Goal: Check status: Check status

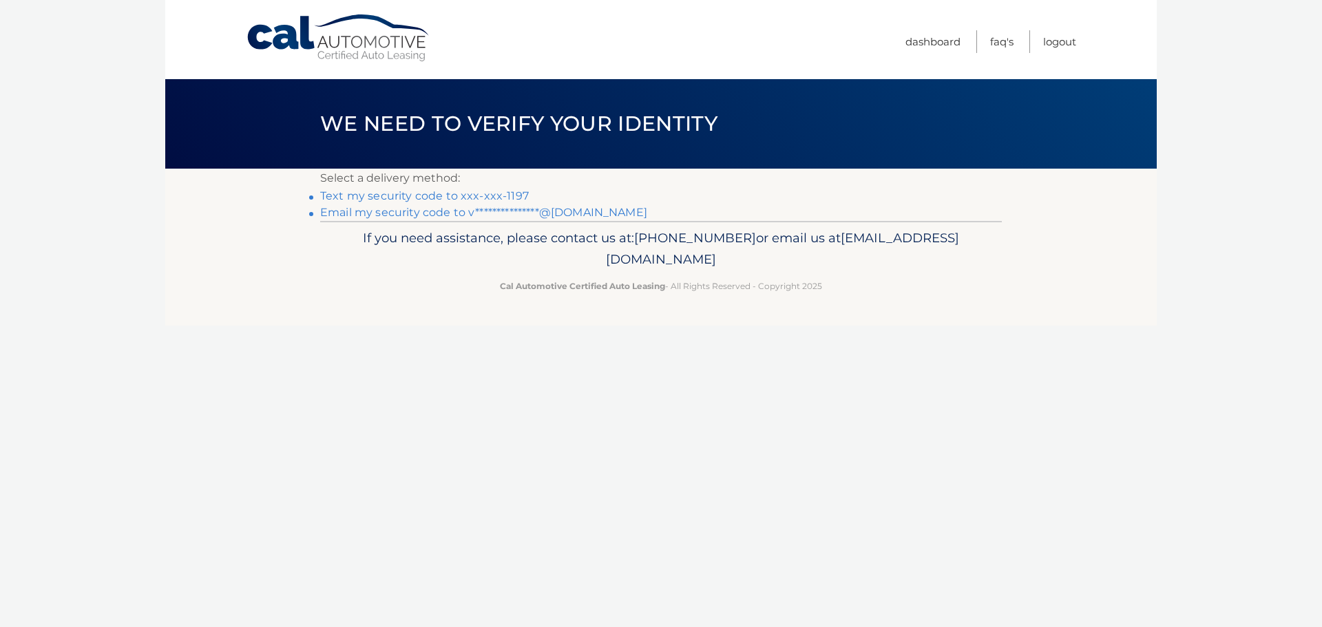
click at [517, 196] on link "Text my security code to xxx-xxx-1197" at bounding box center [424, 195] width 209 height 13
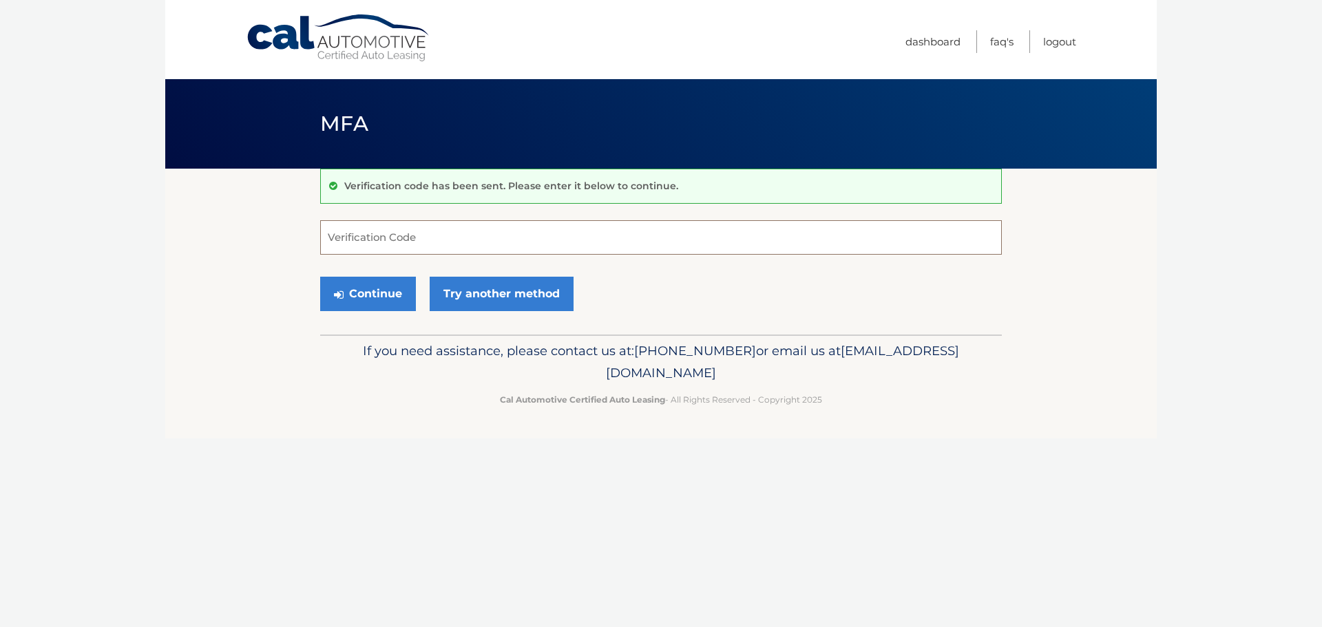
click at [545, 237] on input "Verification Code" at bounding box center [661, 237] width 682 height 34
type input "036606"
click at [366, 290] on button "Continue" at bounding box center [368, 294] width 96 height 34
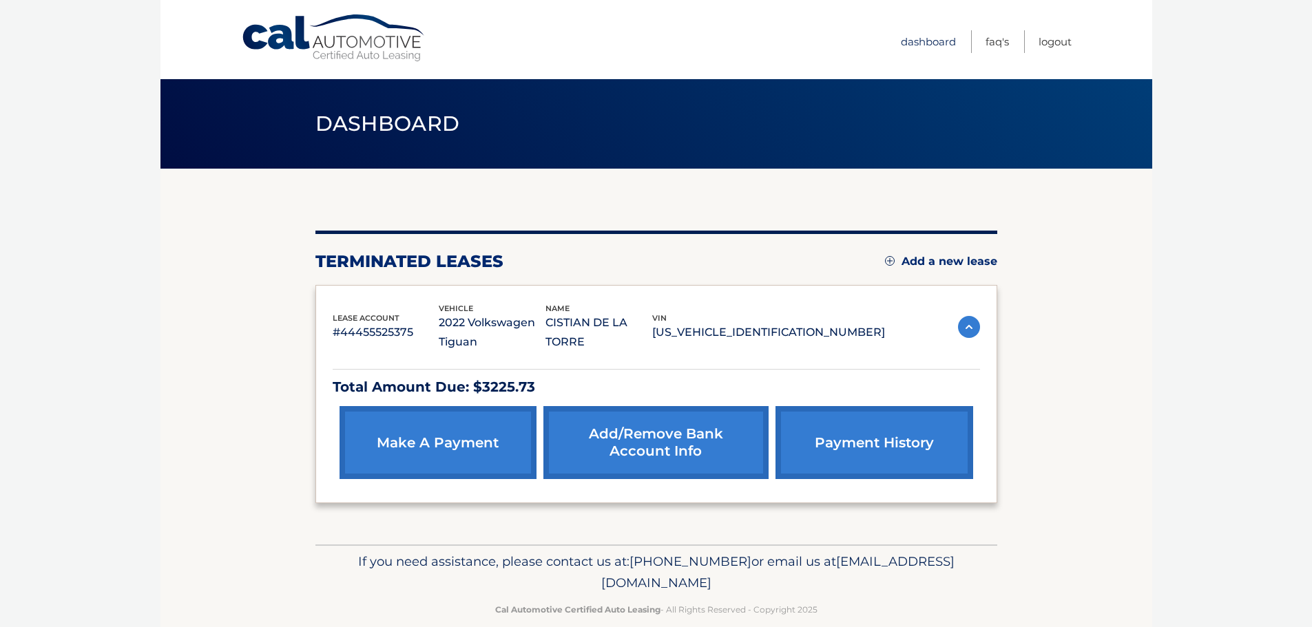
click at [927, 43] on link "Dashboard" at bounding box center [928, 41] width 55 height 23
click at [912, 441] on link "payment history" at bounding box center [874, 442] width 197 height 73
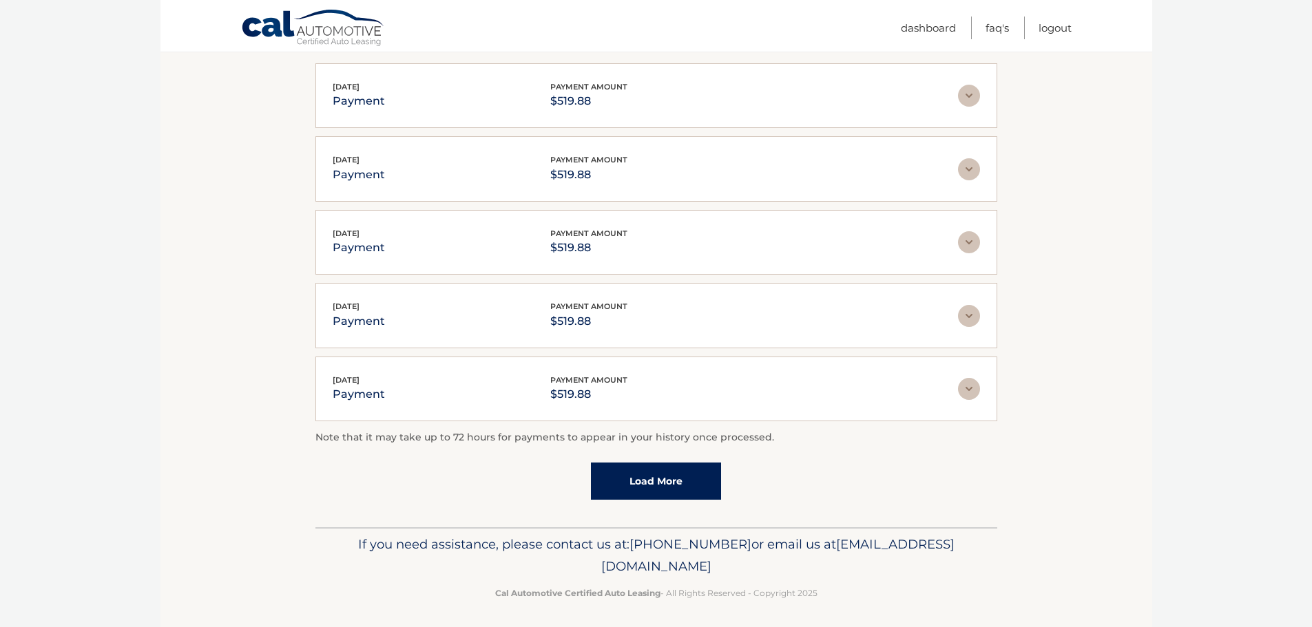
scroll to position [278, 0]
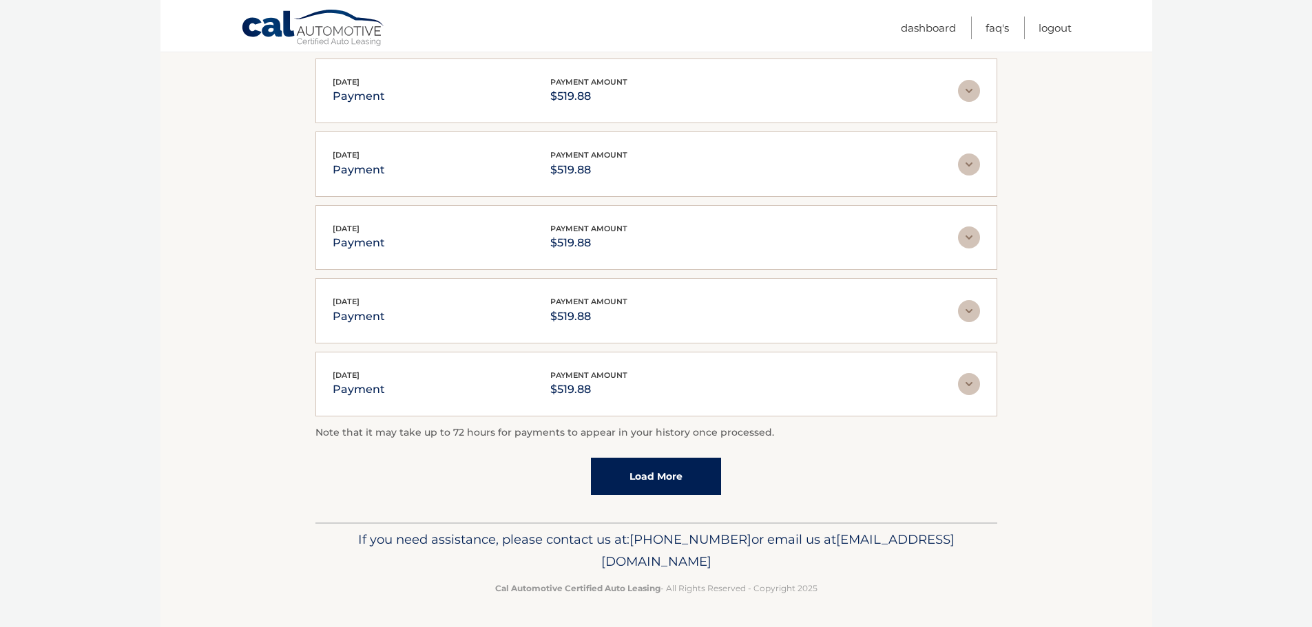
click at [634, 481] on link "Load More" at bounding box center [656, 476] width 130 height 37
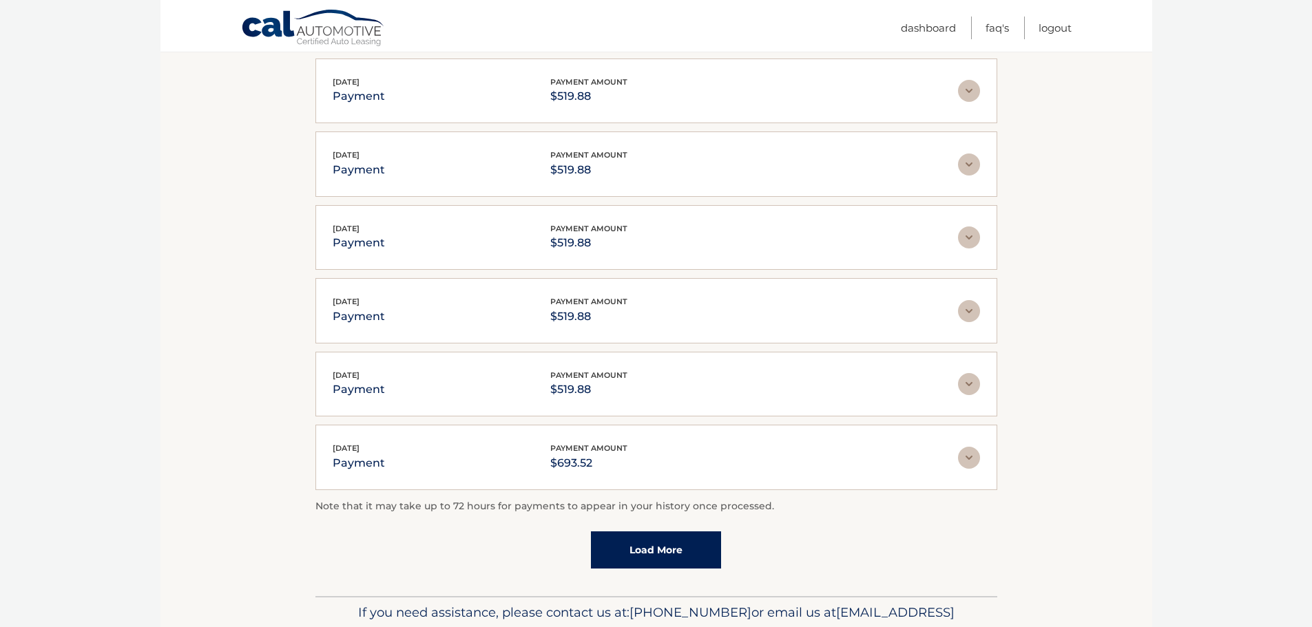
click at [632, 549] on link "Load More" at bounding box center [656, 550] width 130 height 37
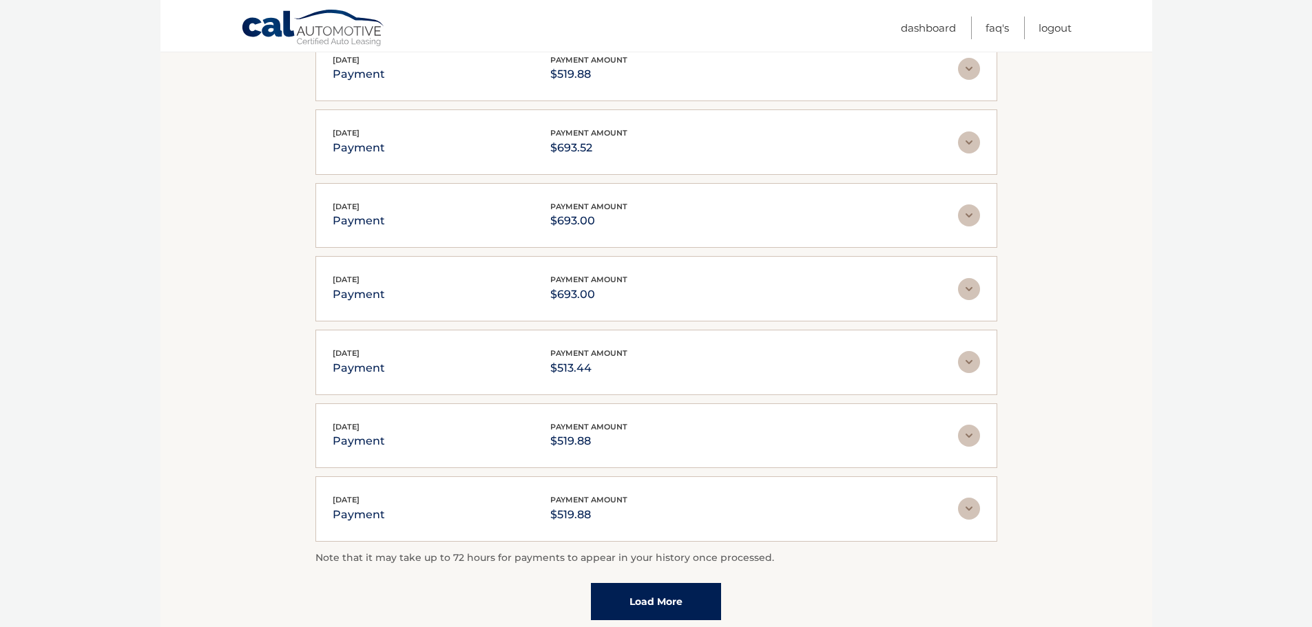
scroll to position [622, 0]
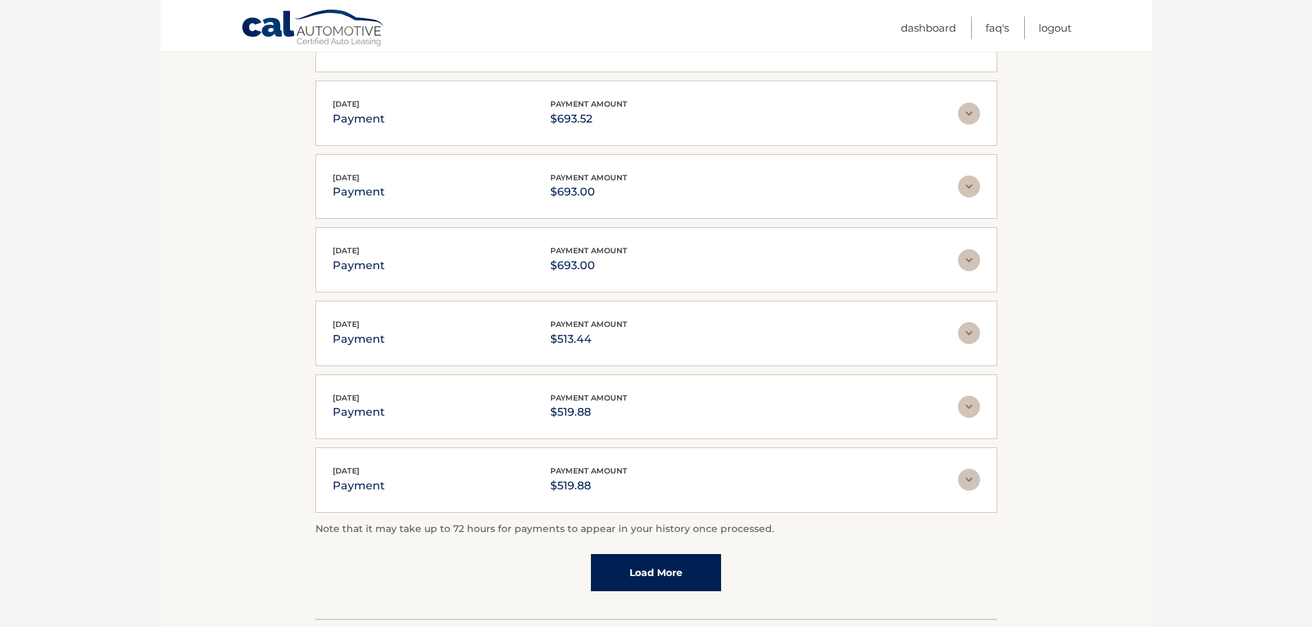
click at [680, 571] on link "Load More" at bounding box center [656, 572] width 130 height 37
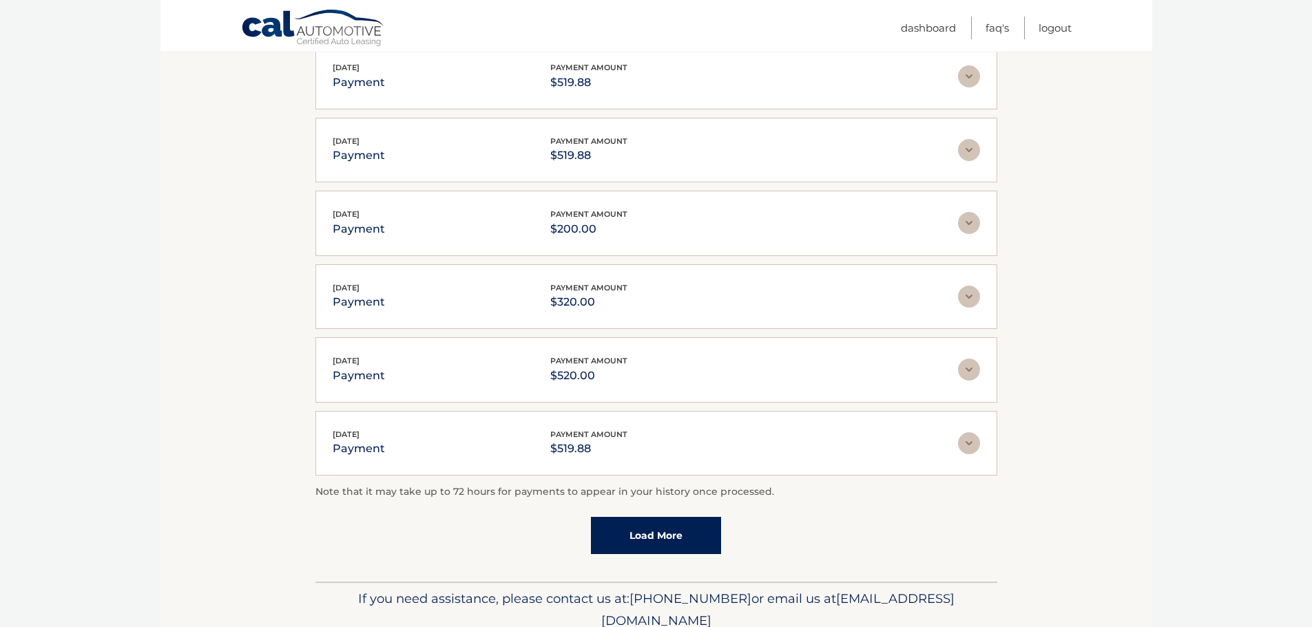
scroll to position [1085, 0]
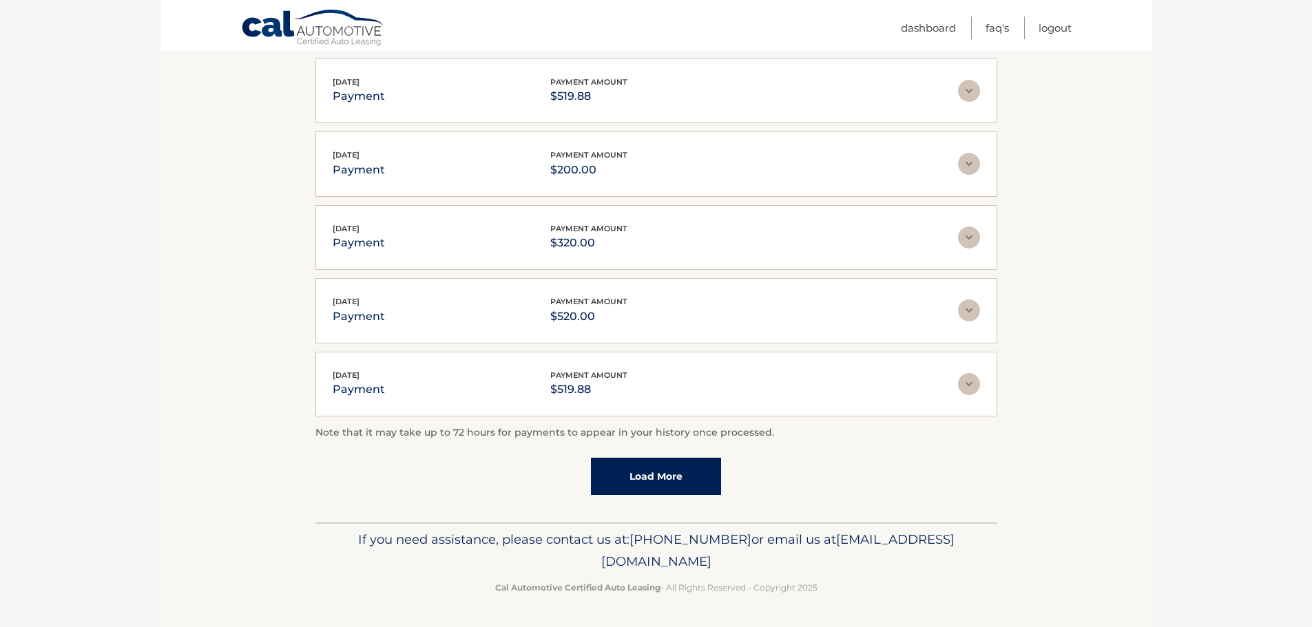
click at [678, 484] on link "Load More" at bounding box center [656, 476] width 130 height 37
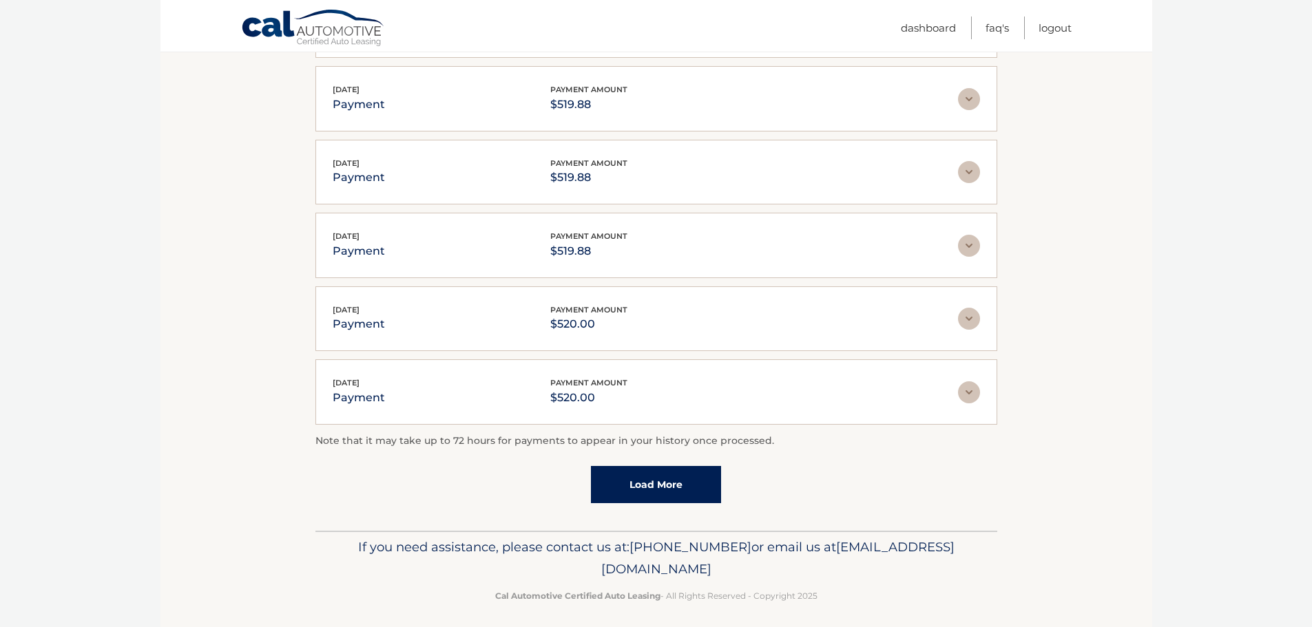
scroll to position [1452, 0]
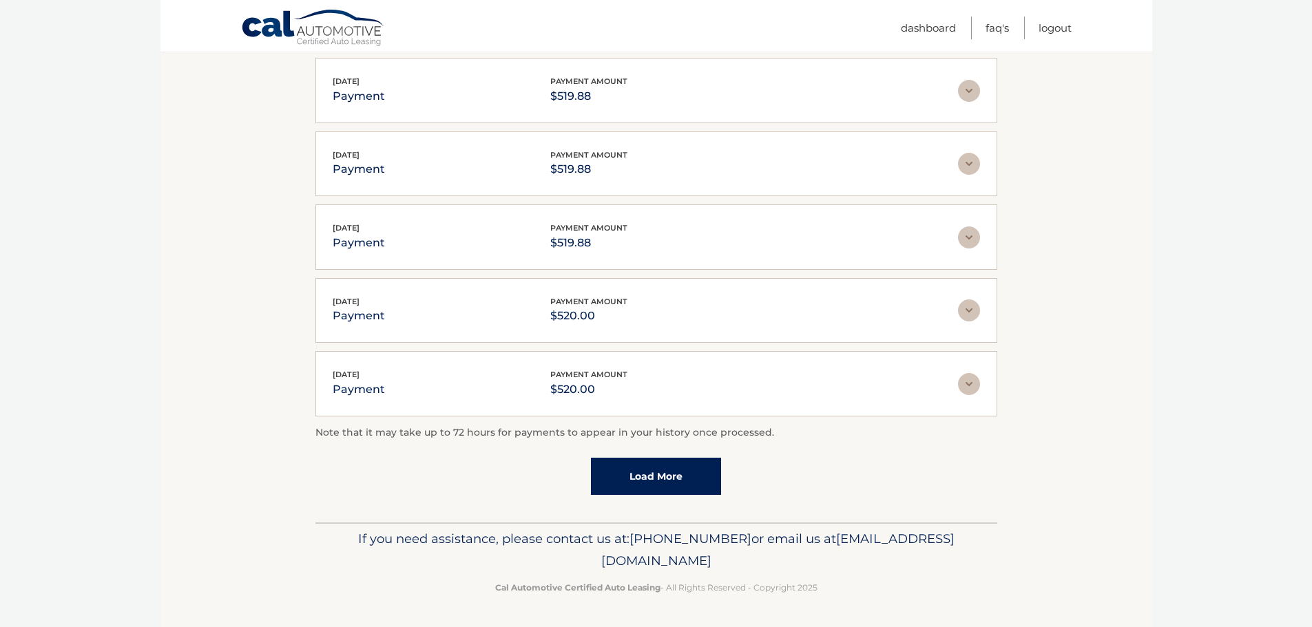
click at [678, 489] on link "Load More" at bounding box center [656, 476] width 130 height 37
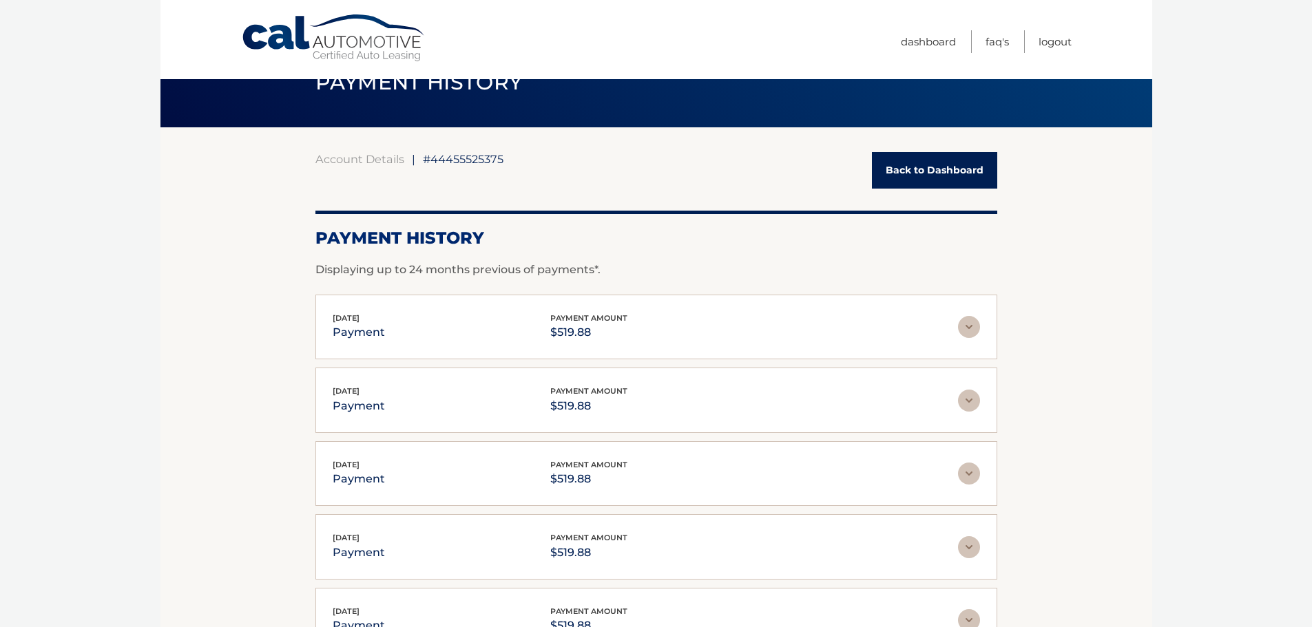
scroll to position [0, 0]
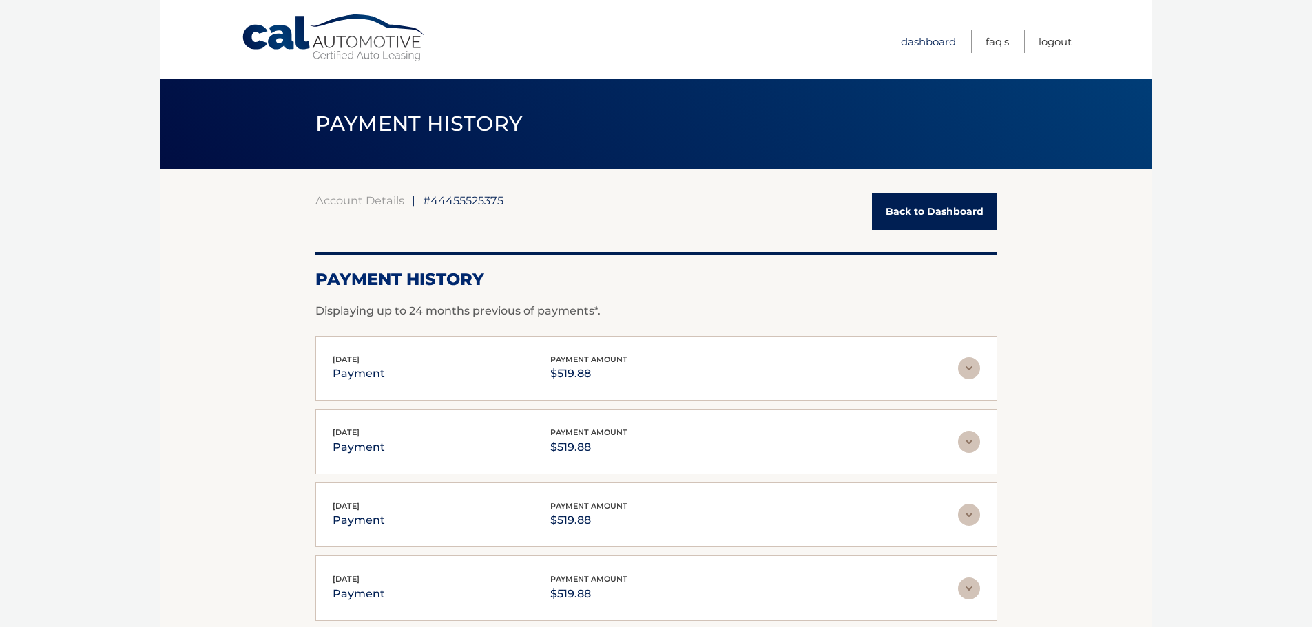
click at [927, 34] on link "Dashboard" at bounding box center [928, 41] width 55 height 23
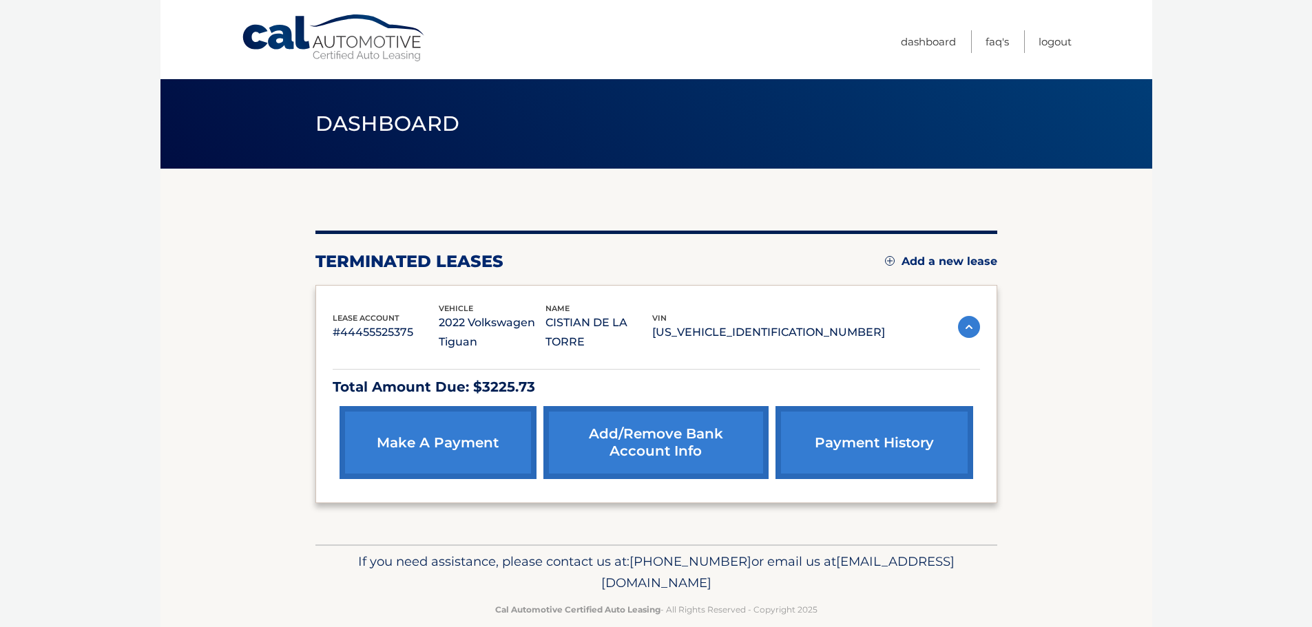
click at [888, 259] on img at bounding box center [890, 261] width 10 height 10
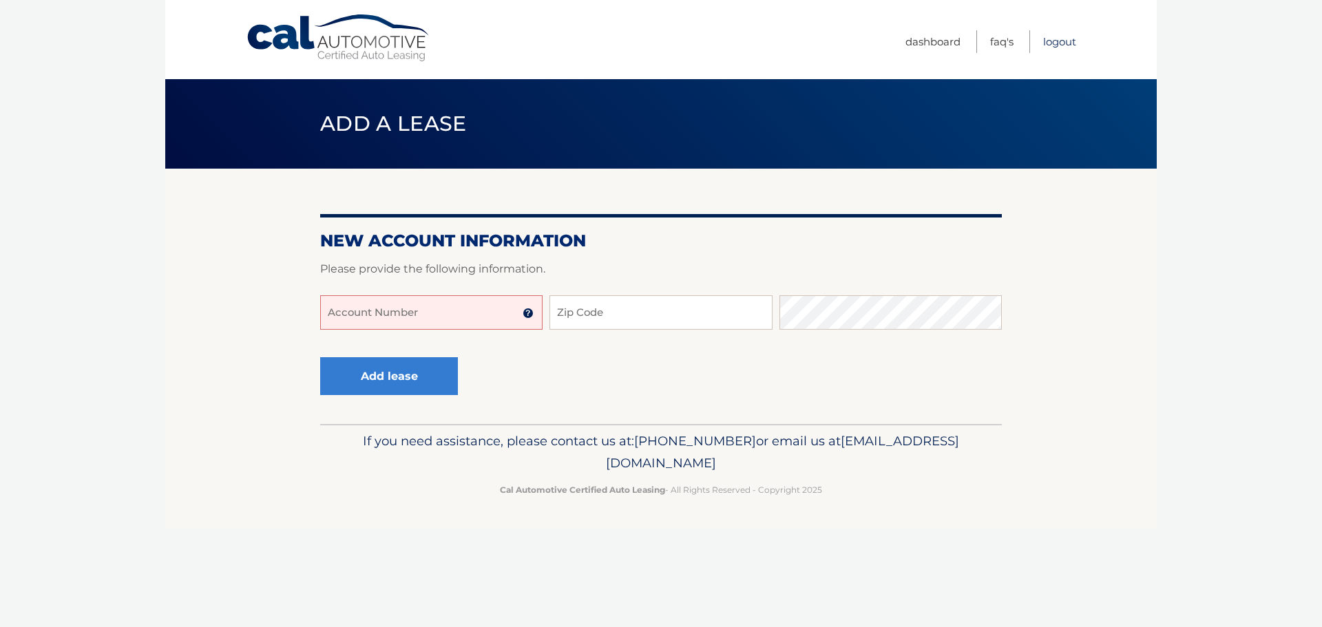
click at [1065, 37] on link "Logout" at bounding box center [1059, 41] width 33 height 23
